Goal: Task Accomplishment & Management: Manage account settings

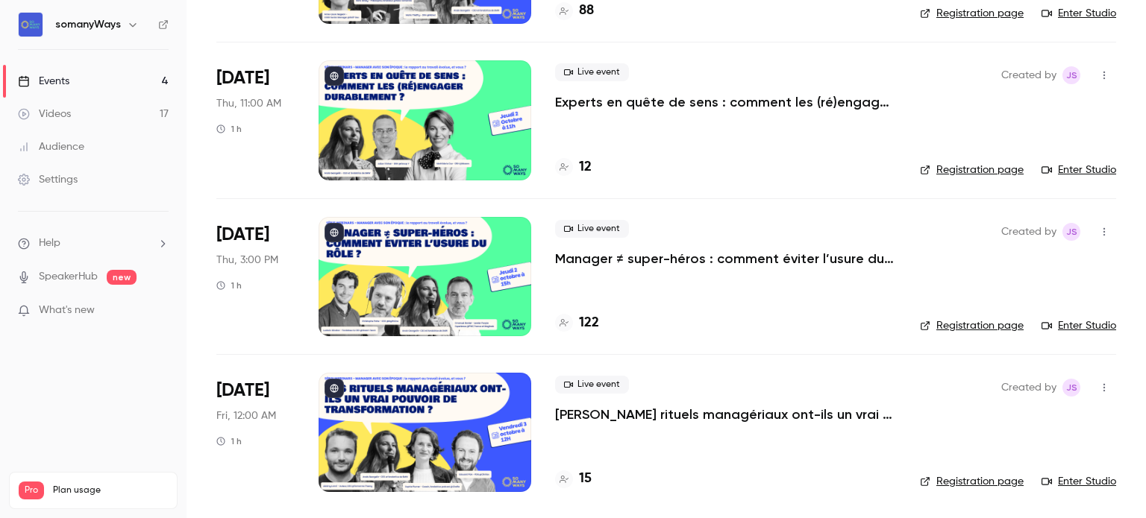
scroll to position [224, 0]
click at [612, 104] on p "Experts en quête de sens : comment les (ré)engager durablement ?" at bounding box center [725, 102] width 341 height 18
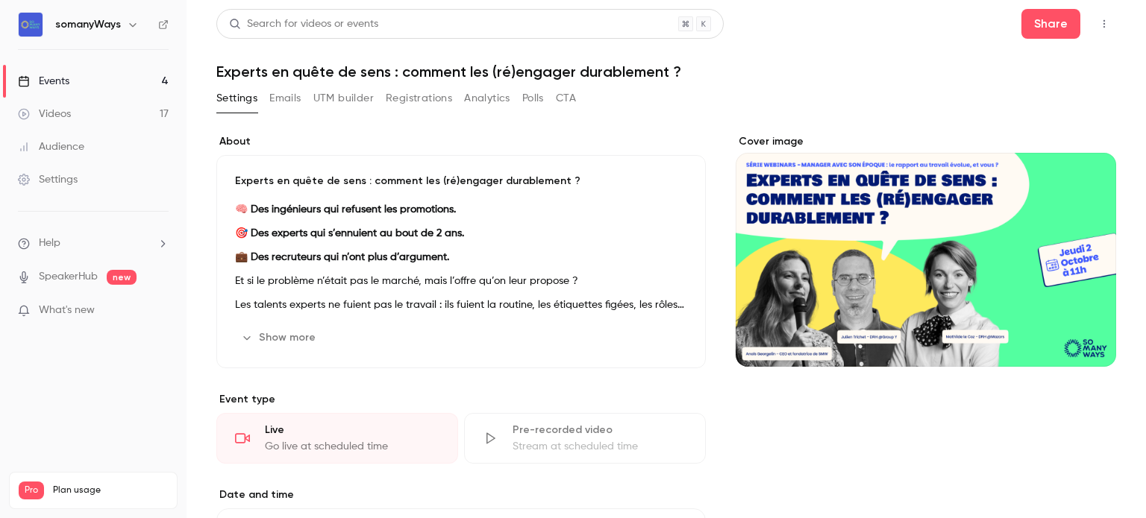
click at [469, 280] on p "Et si le problème n’était pas le marché, mais l’offre qu’on leur propose ?" at bounding box center [461, 281] width 452 height 18
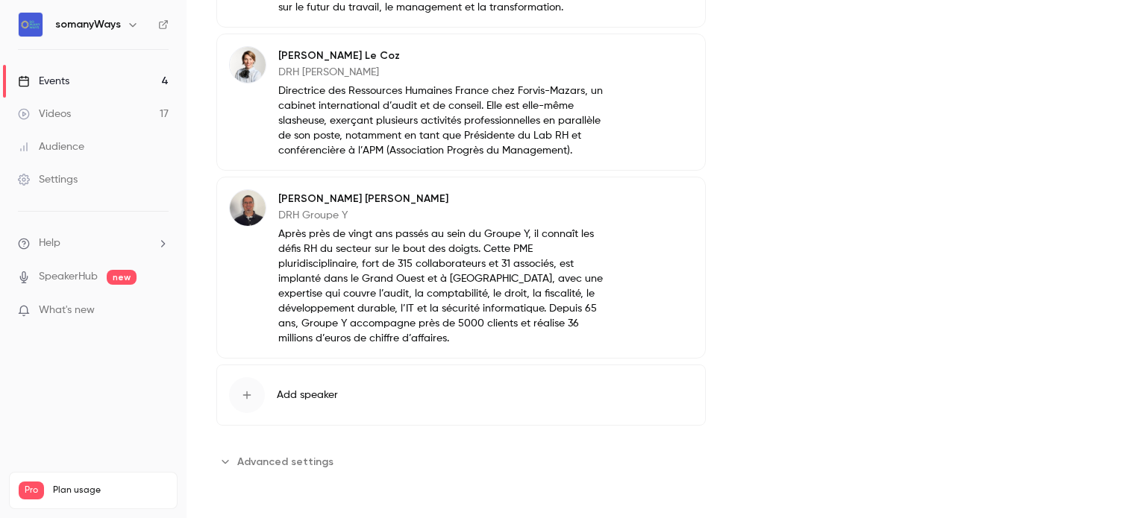
scroll to position [1181, 0]
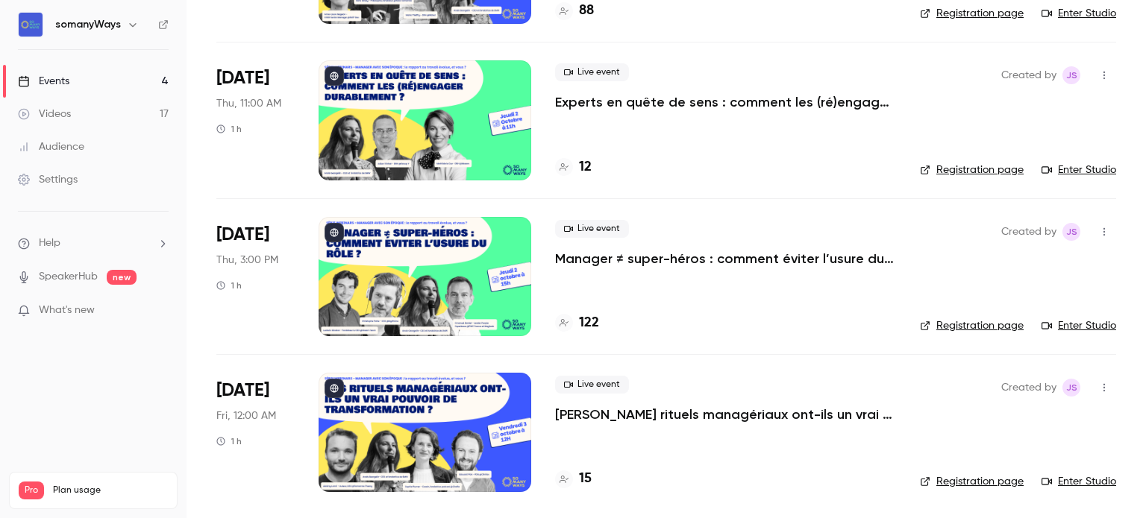
scroll to position [224, 0]
click at [612, 412] on p "[PERSON_NAME] rituels managériaux ont-ils un vrai pouvoir de transformation ?" at bounding box center [725, 415] width 341 height 18
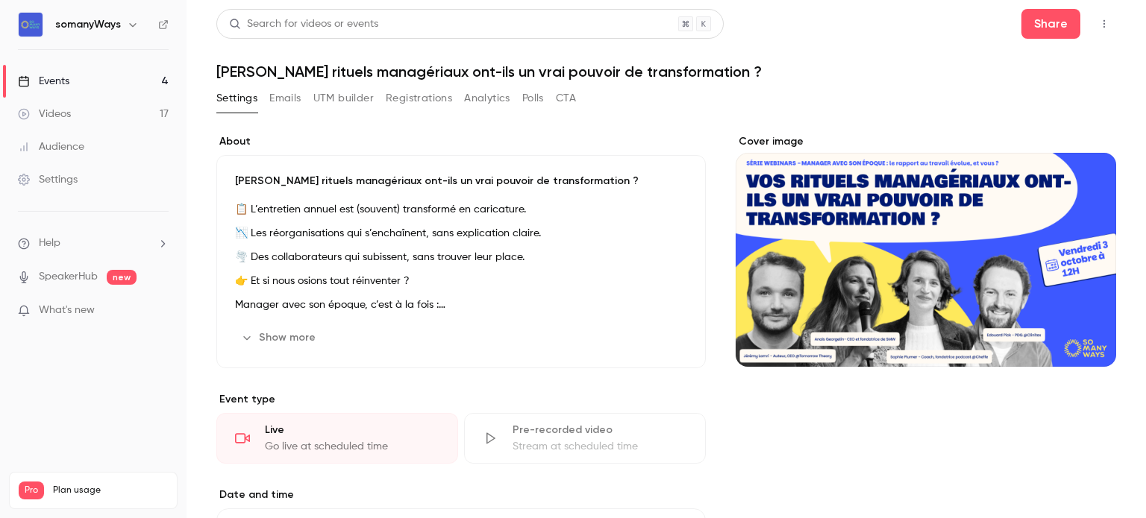
click at [341, 181] on p "[PERSON_NAME] rituels managériaux ont-ils un vrai pouvoir de transformation ?" at bounding box center [461, 181] width 452 height 15
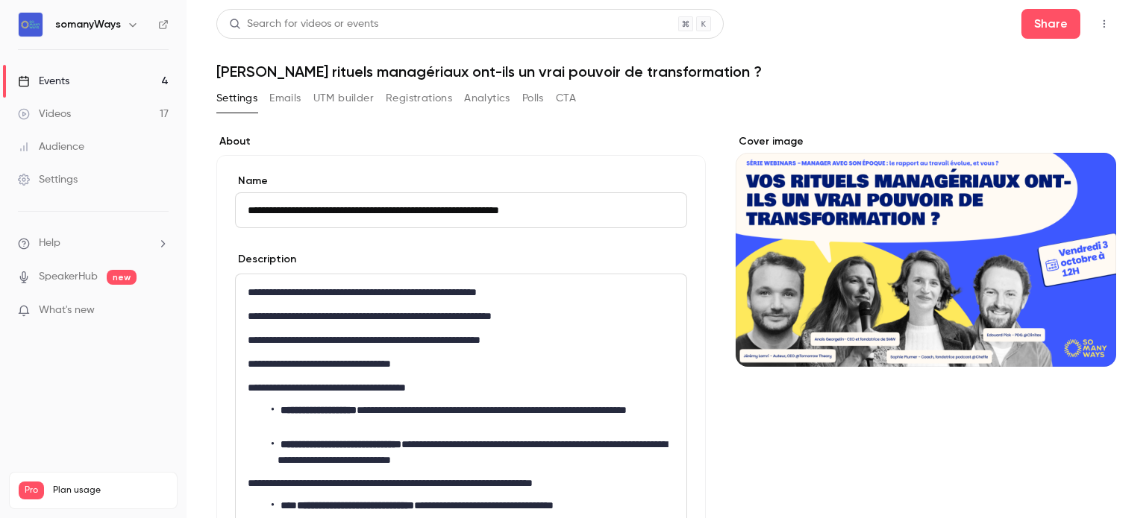
click at [154, 84] on link "Events 4" at bounding box center [93, 81] width 186 height 33
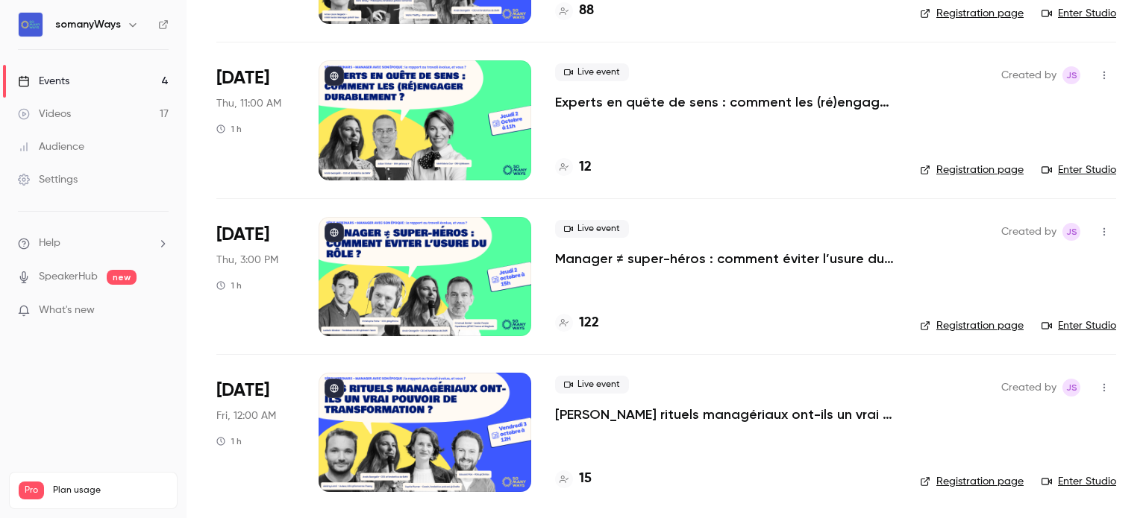
scroll to position [224, 0]
click at [591, 407] on p "[PERSON_NAME] rituels managériaux ont-ils un vrai pouvoir de transformation ?" at bounding box center [725, 415] width 341 height 18
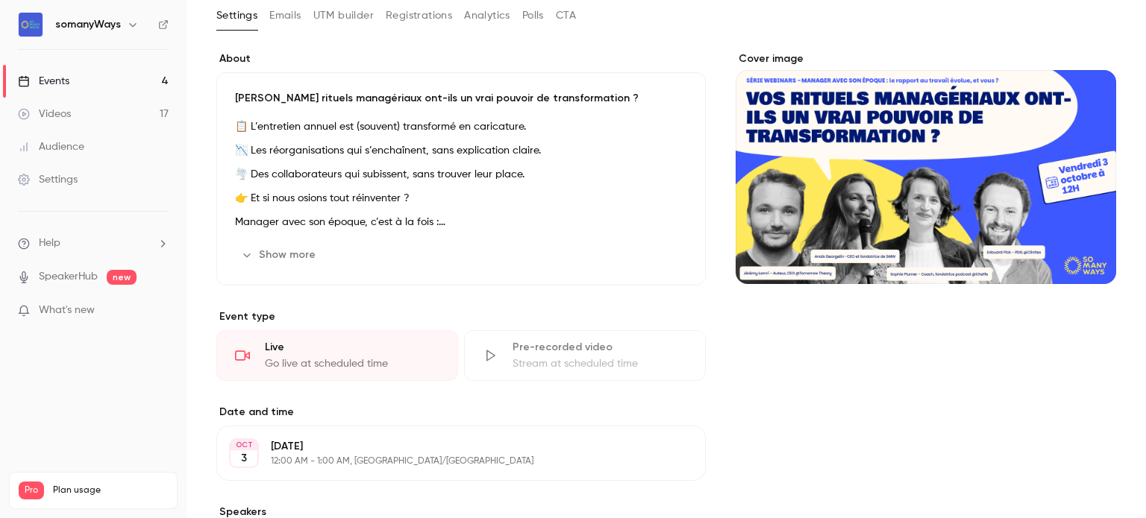
scroll to position [81, 0]
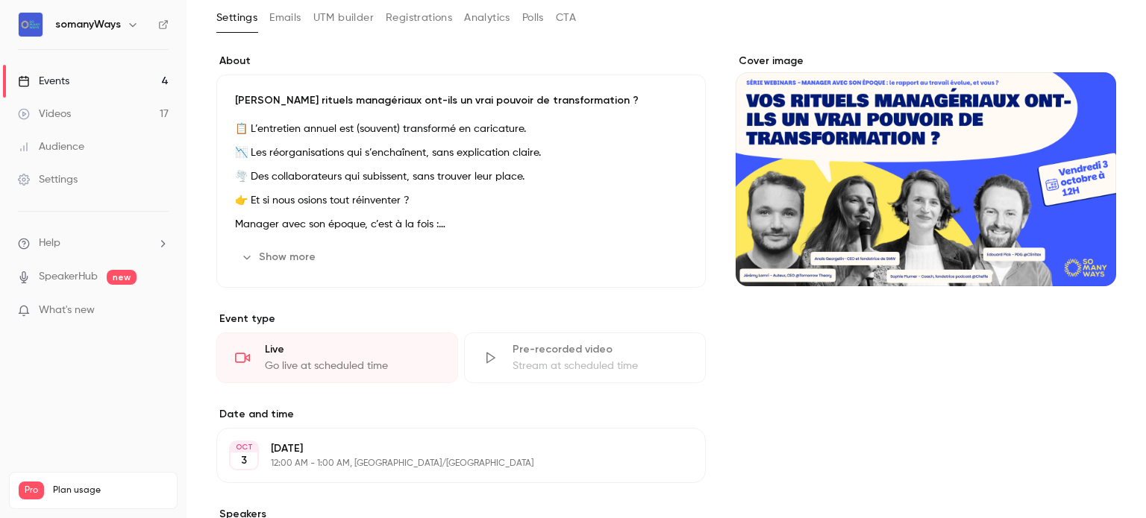
click at [160, 77] on link "Events 4" at bounding box center [93, 81] width 186 height 33
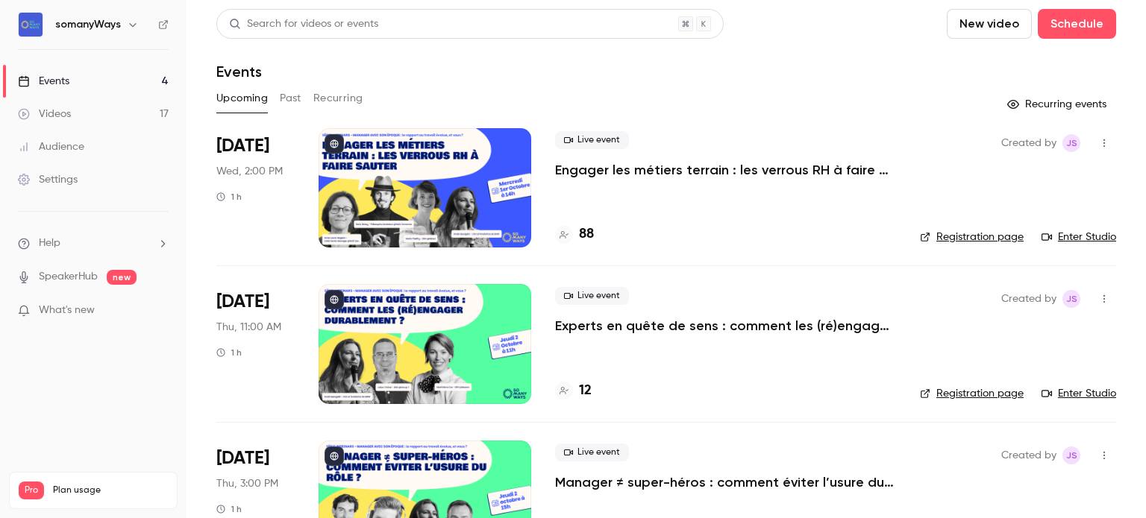
scroll to position [224, 0]
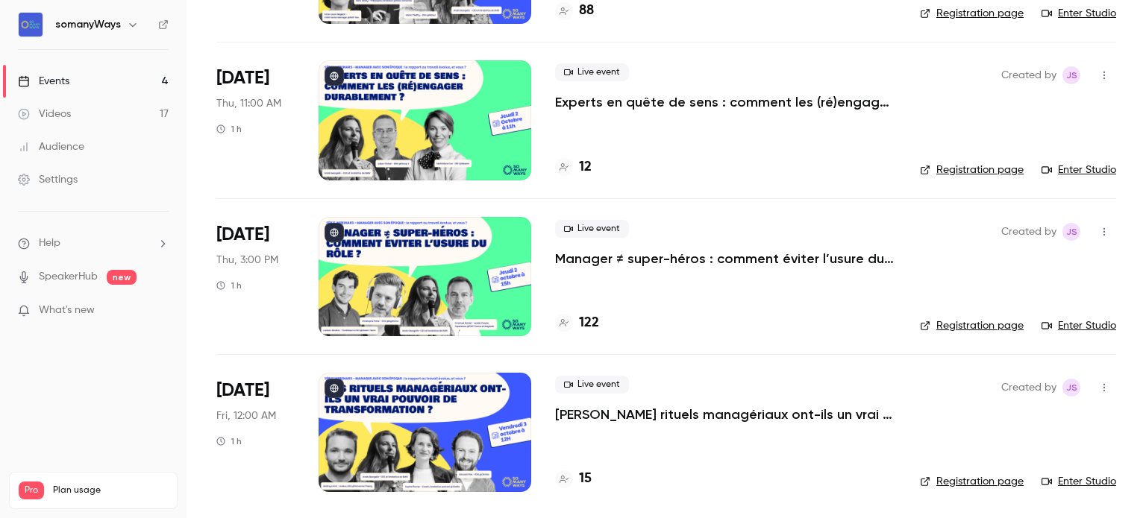
click at [962, 485] on link "Registration page" at bounding box center [972, 481] width 104 height 15
click at [457, 148] on div at bounding box center [424, 119] width 213 height 119
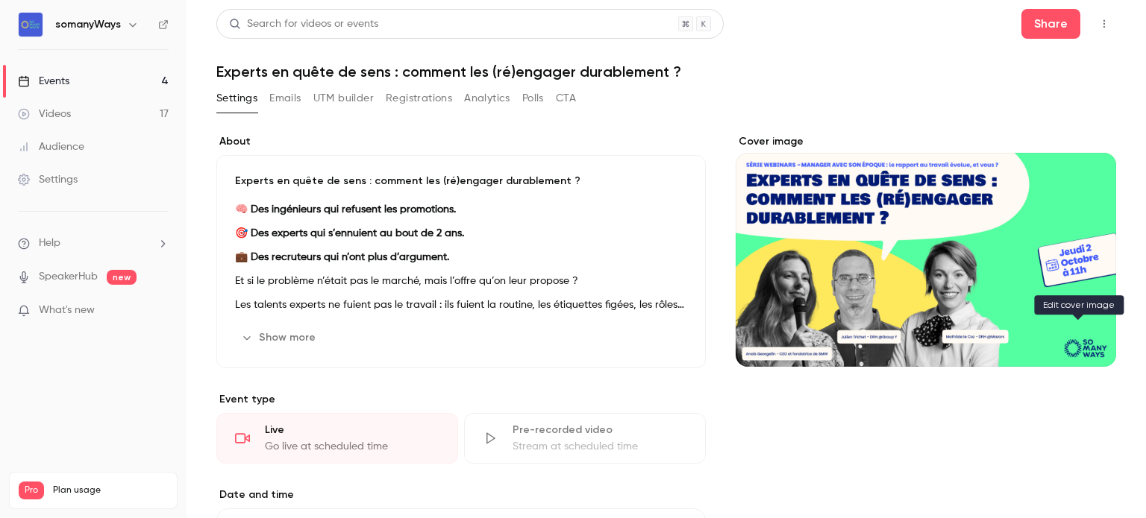
click at [1084, 342] on icon "Cover image" at bounding box center [1089, 340] width 16 height 12
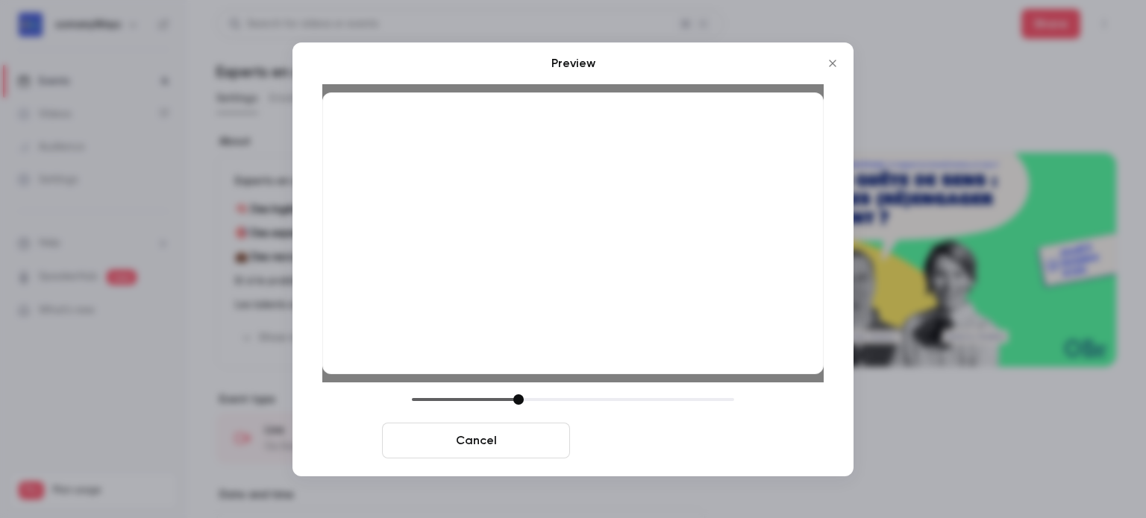
click at [634, 432] on button "Save cover" at bounding box center [670, 441] width 188 height 36
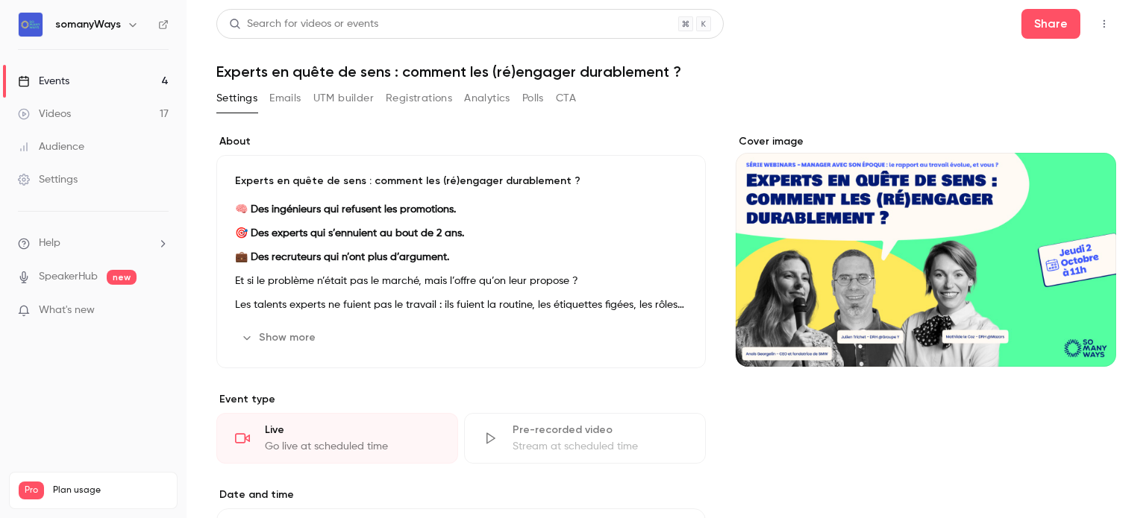
click at [146, 306] on div "What's new" at bounding box center [93, 311] width 151 height 16
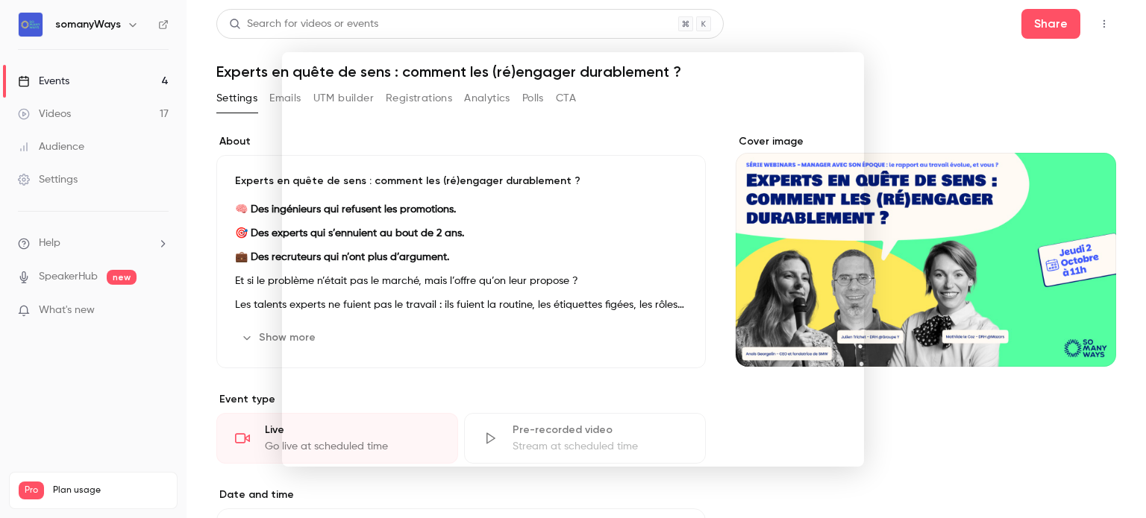
click at [904, 90] on div at bounding box center [573, 259] width 1146 height 518
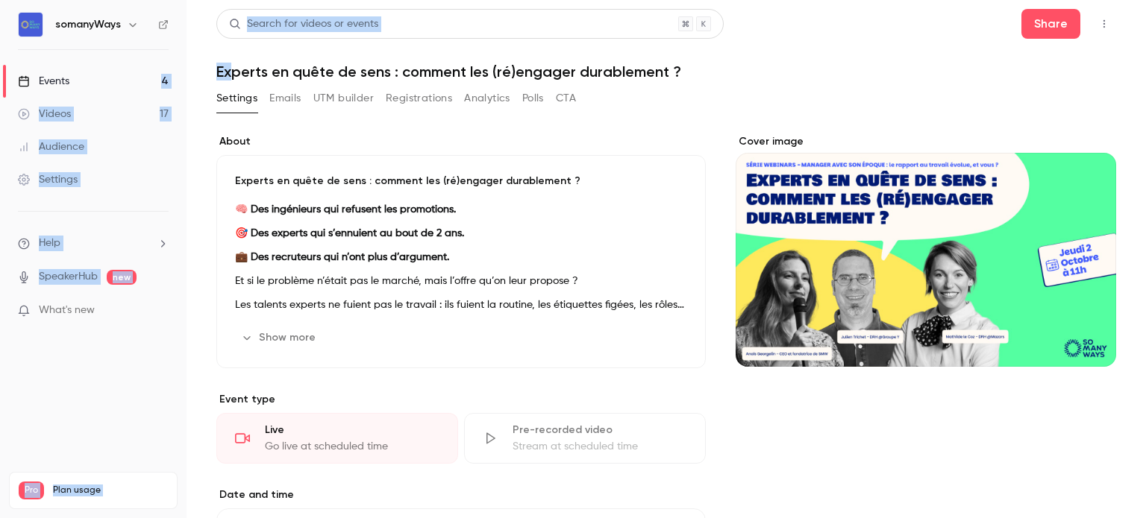
drag, startPoint x: 235, startPoint y: 81, endPoint x: 134, endPoint y: 89, distance: 101.0
click at [134, 89] on div "somanyWays Events 4 Videos 17 Audience Settings Help SpeakerHub new What's new …" at bounding box center [573, 259] width 1146 height 518
click at [134, 72] on link "Events 4" at bounding box center [93, 81] width 186 height 33
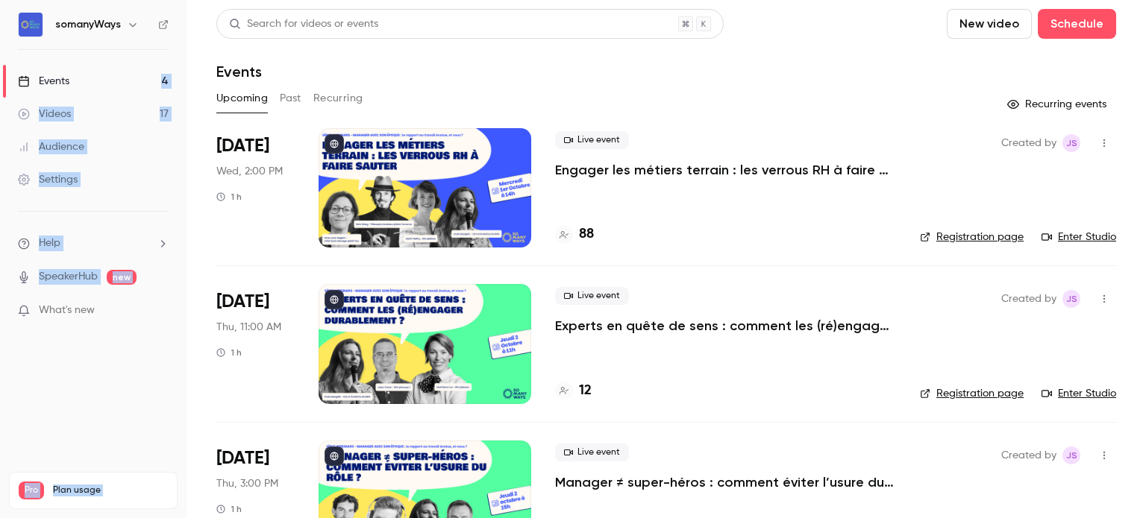
scroll to position [224, 0]
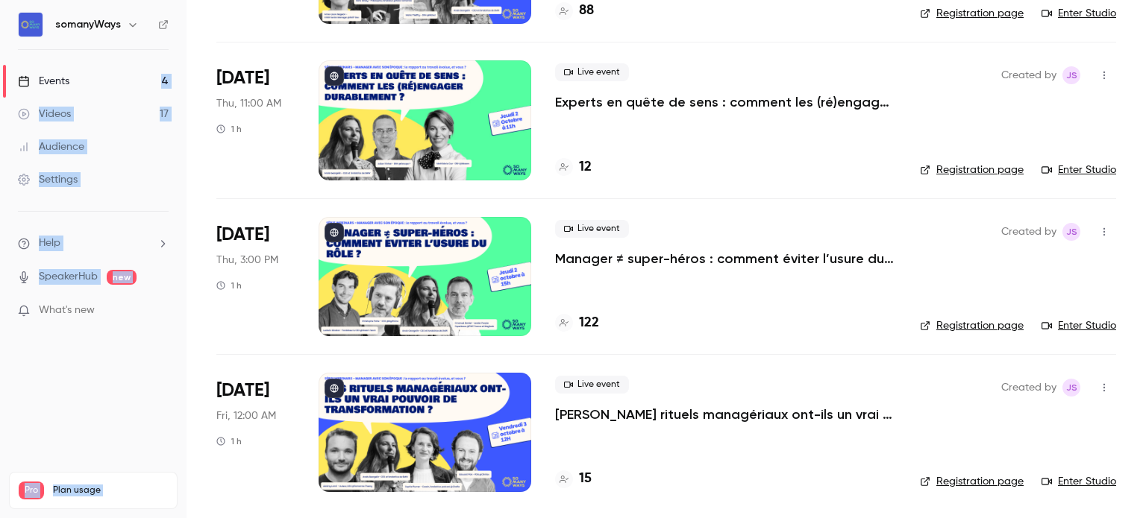
click at [620, 414] on p "[PERSON_NAME] rituels managériaux ont-ils un vrai pouvoir de transformation ?" at bounding box center [725, 415] width 341 height 18
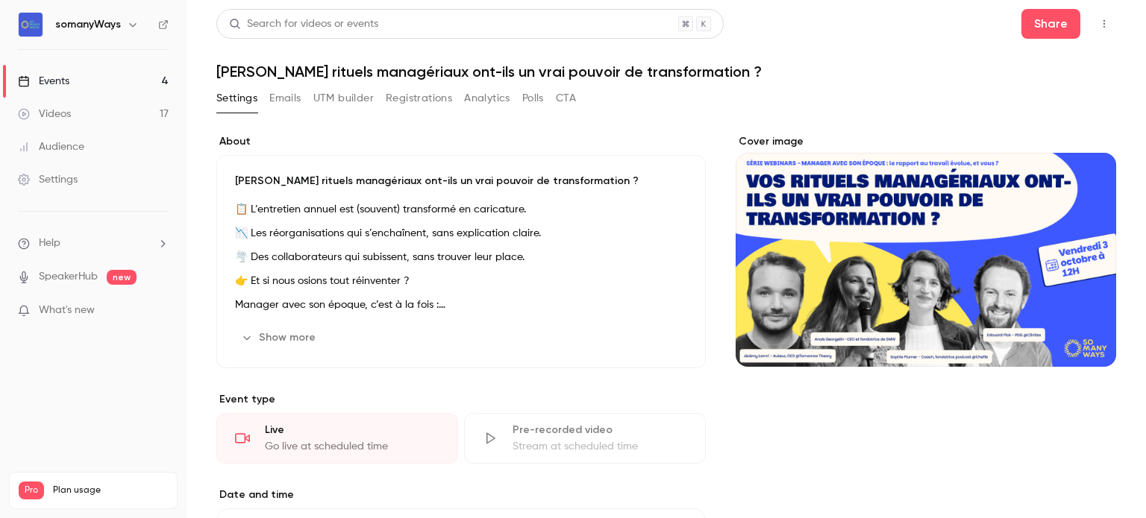
click at [465, 71] on h1 "[PERSON_NAME] rituels managériaux ont-ils un vrai pouvoir de transformation ?" at bounding box center [665, 72] width 899 height 18
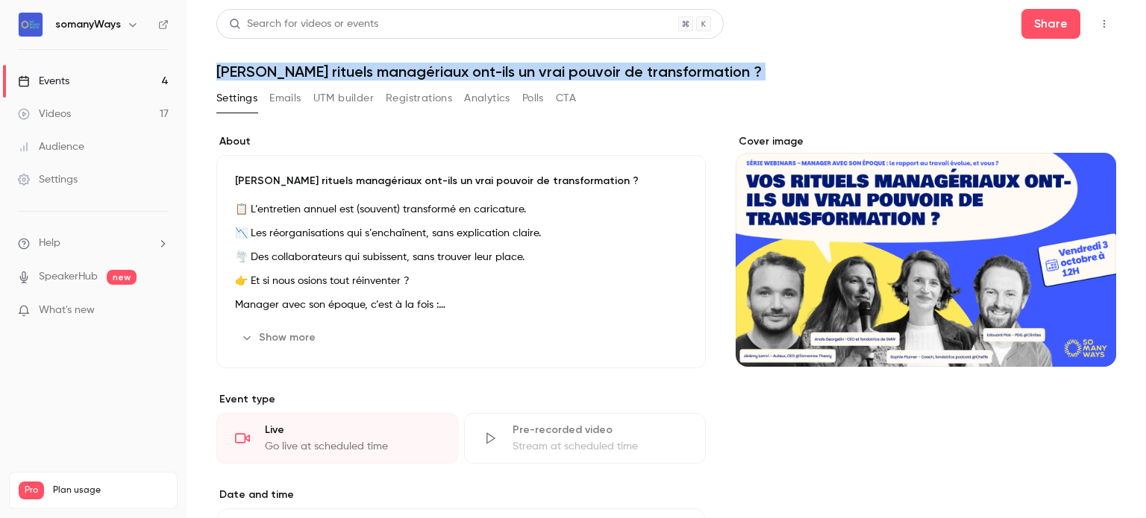
click at [465, 71] on h1 "[PERSON_NAME] rituels managériaux ont-ils un vrai pouvoir de transformation ?" at bounding box center [665, 72] width 899 height 18
copy div "[PERSON_NAME] rituels managériaux ont-ils un vrai pouvoir de transformation ? S…"
